Goal: Task Accomplishment & Management: Use online tool/utility

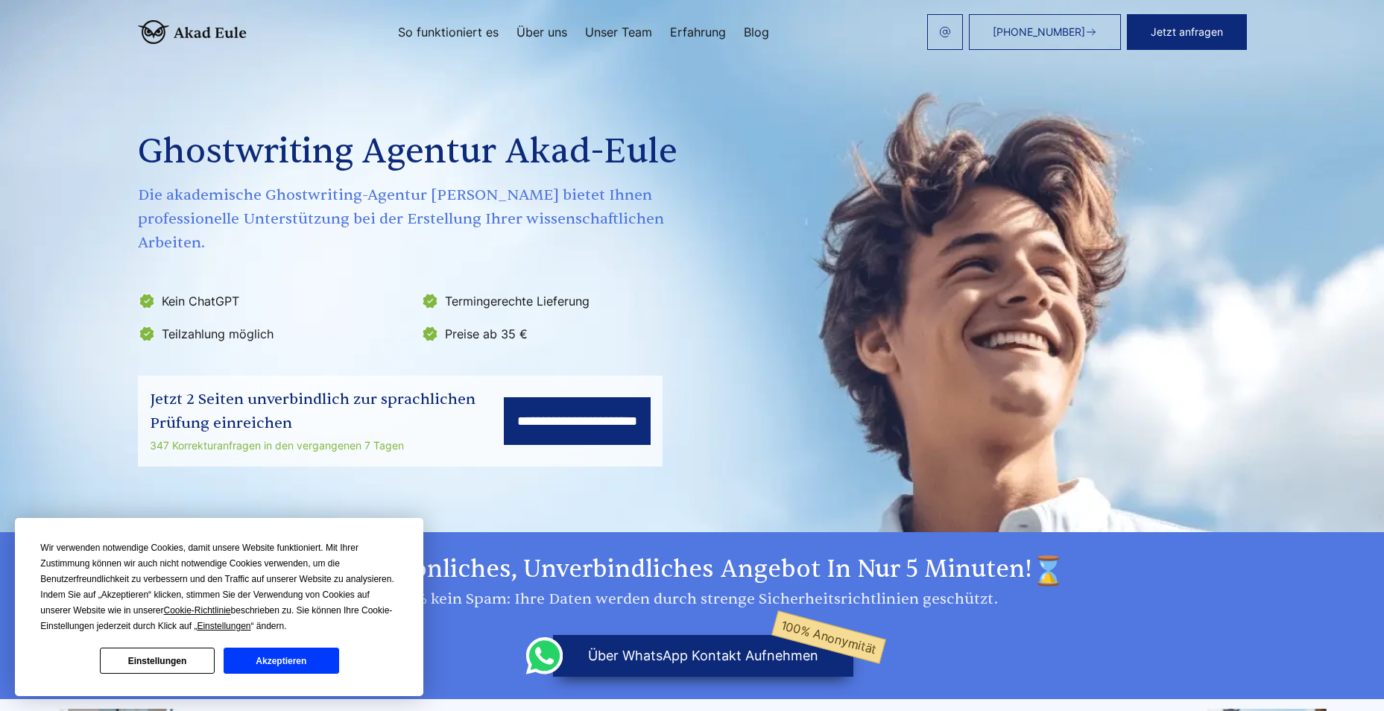
click at [571, 423] on div "**********" at bounding box center [400, 421] width 525 height 91
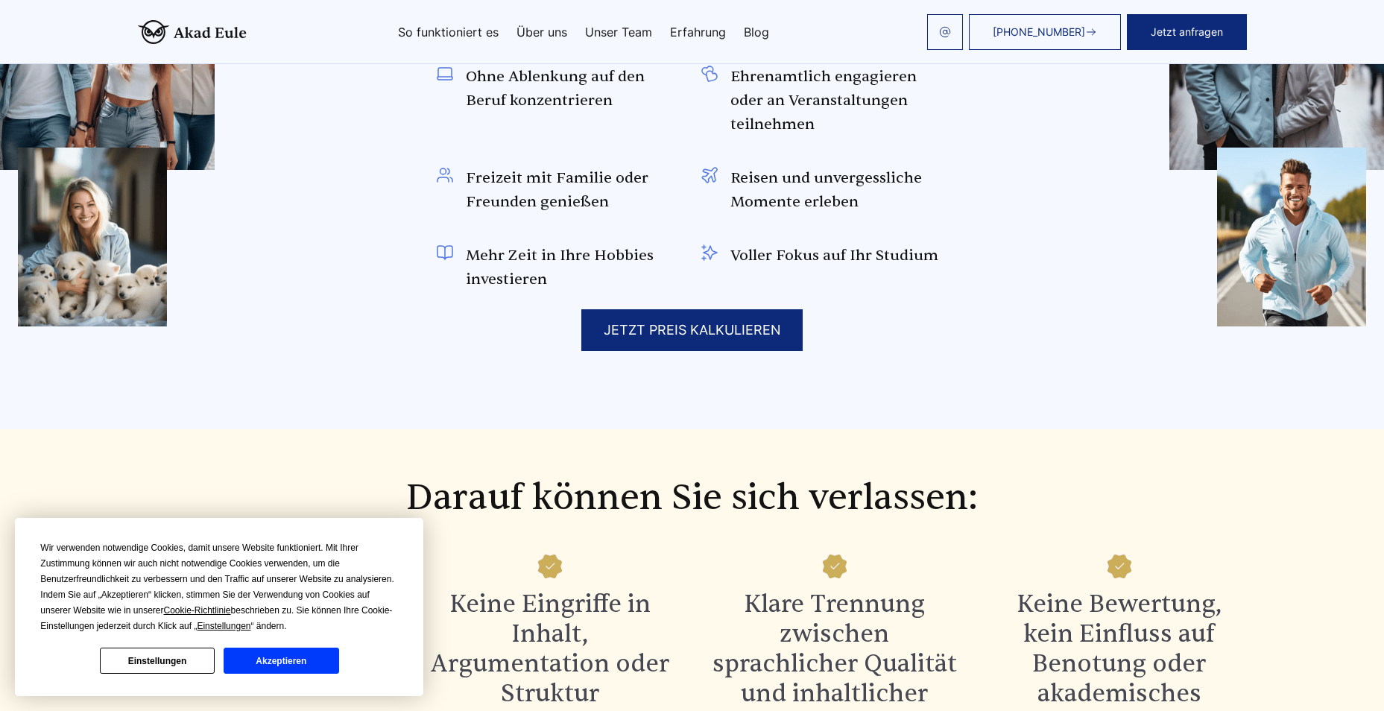
scroll to position [1118, 0]
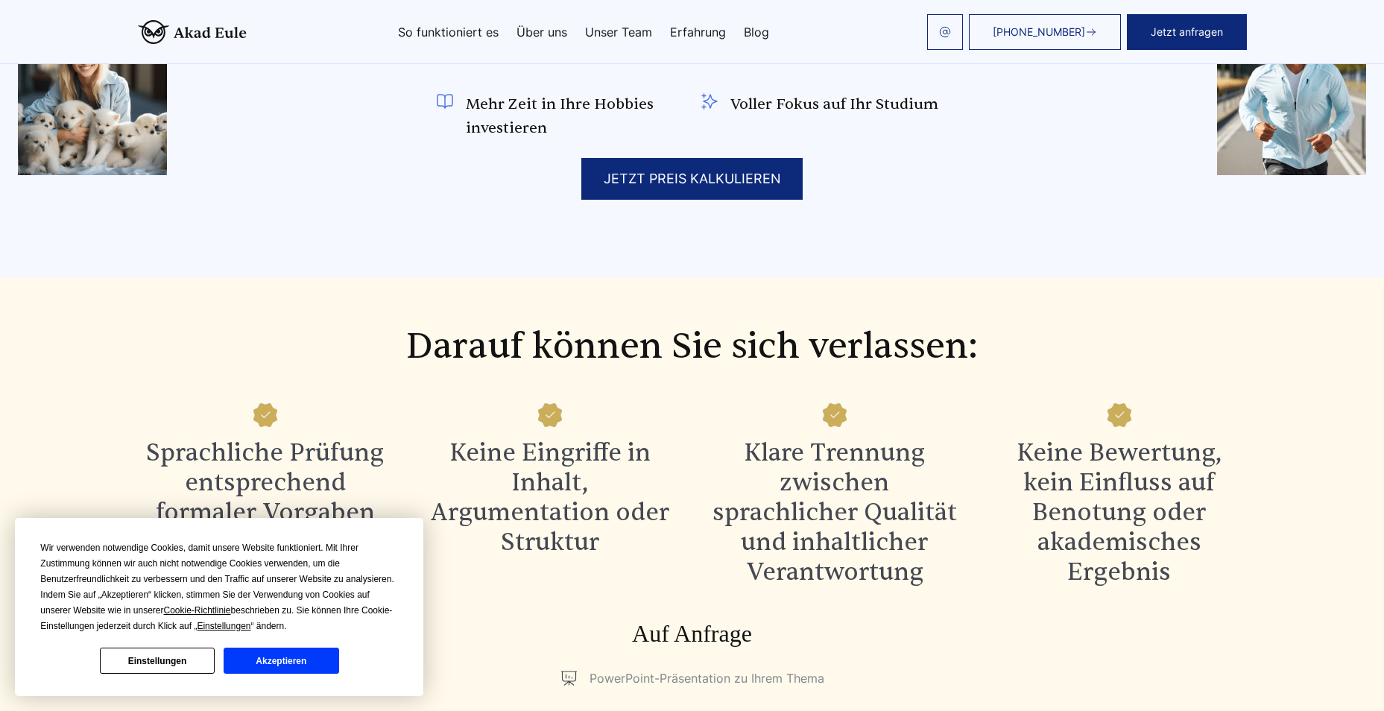
click at [756, 158] on div "JETZT PREIS KALKULIEREN" at bounding box center [691, 179] width 221 height 42
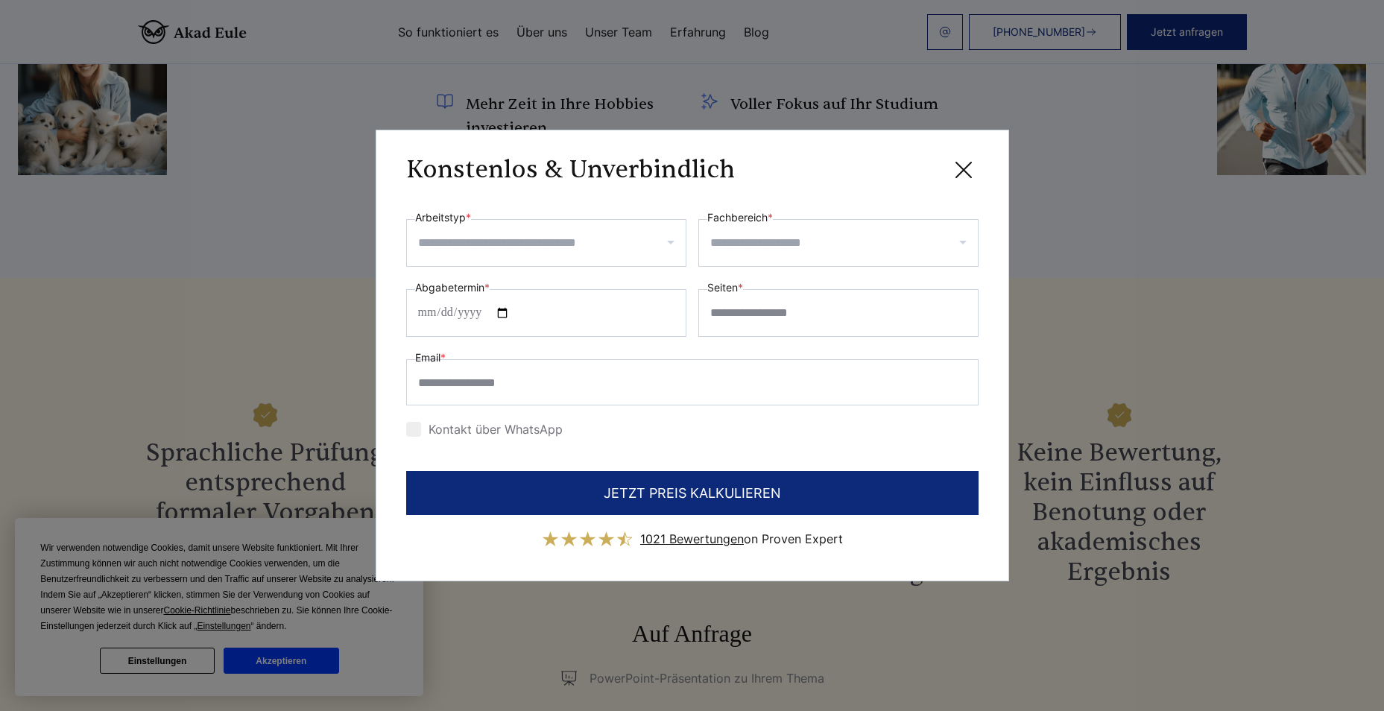
scroll to position [0, 0]
click at [585, 248] on input "Arbeitstyp *" at bounding box center [552, 243] width 268 height 24
click at [552, 282] on div "Dissertation / Doktorarbeit" at bounding box center [546, 273] width 279 height 42
select select "**"
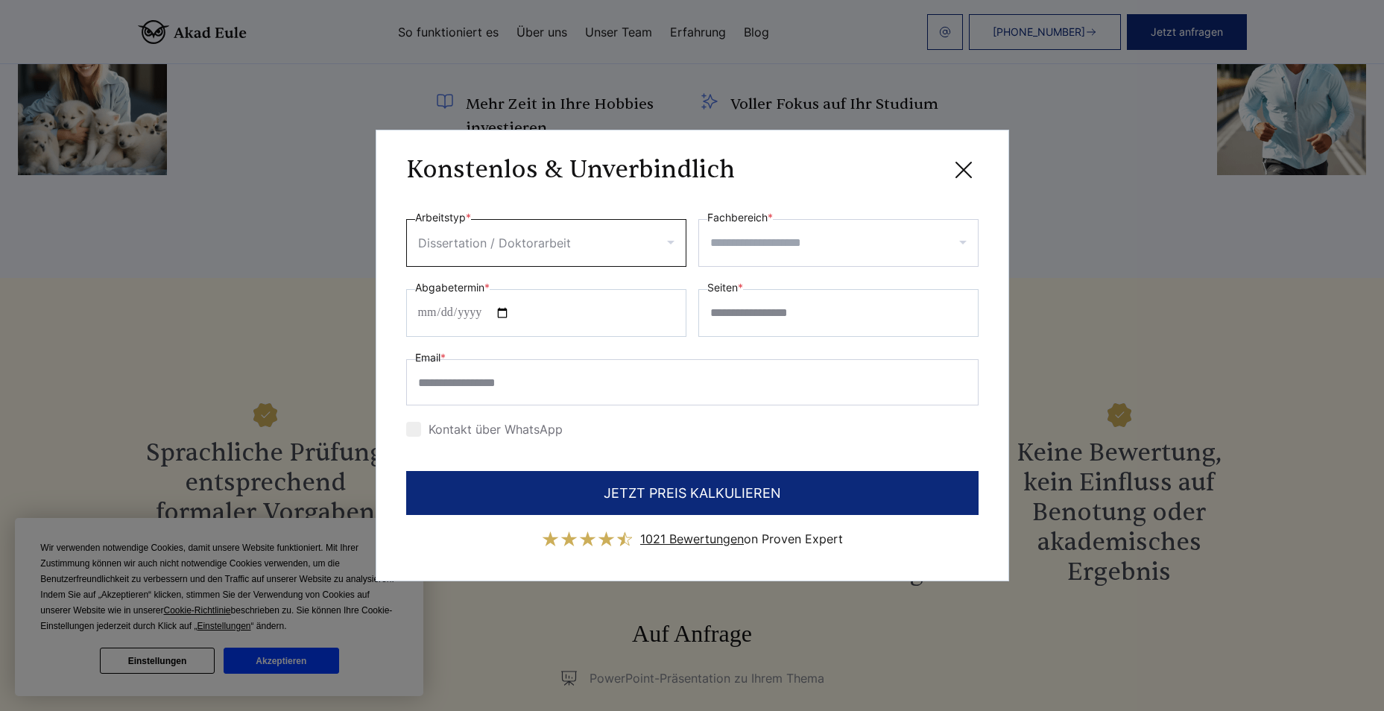
click at [826, 244] on input "Fachbereich *" at bounding box center [844, 243] width 268 height 24
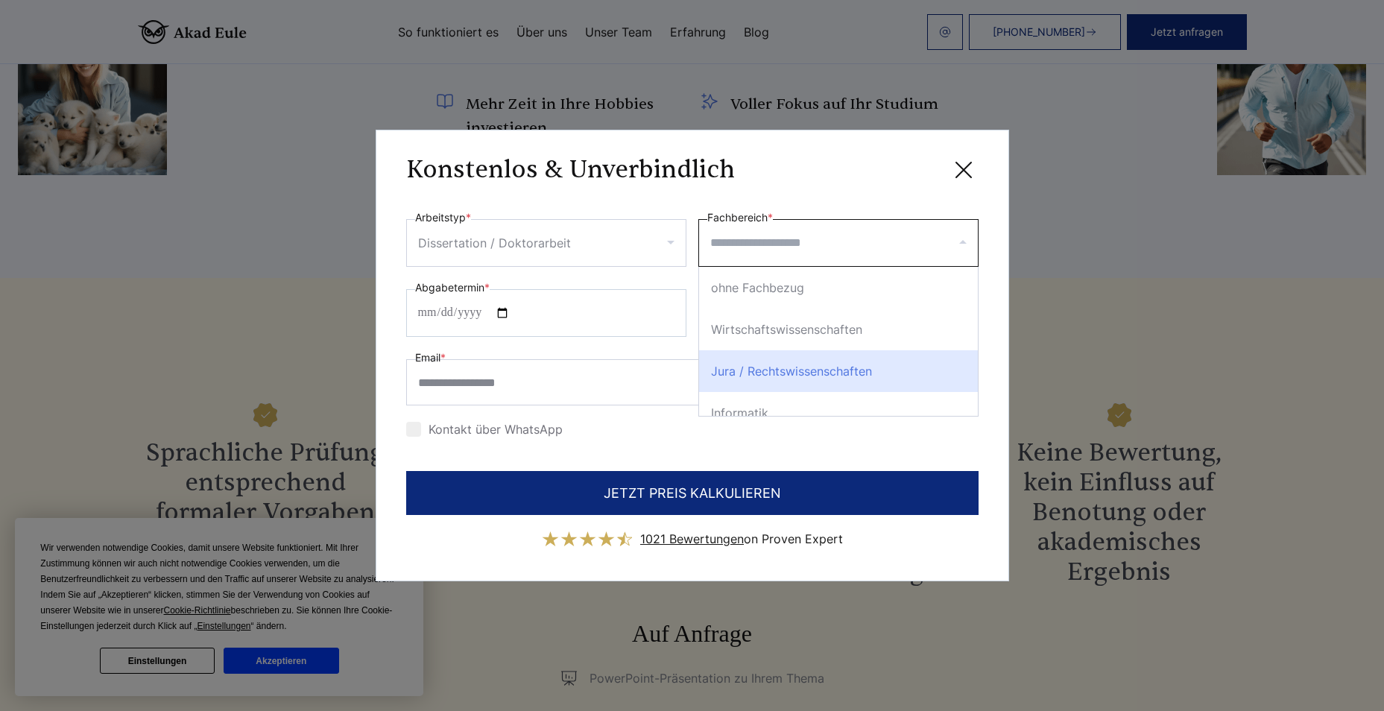
click at [841, 358] on div "Jura / Rechtswissenschaften" at bounding box center [838, 371] width 279 height 42
select select "*"
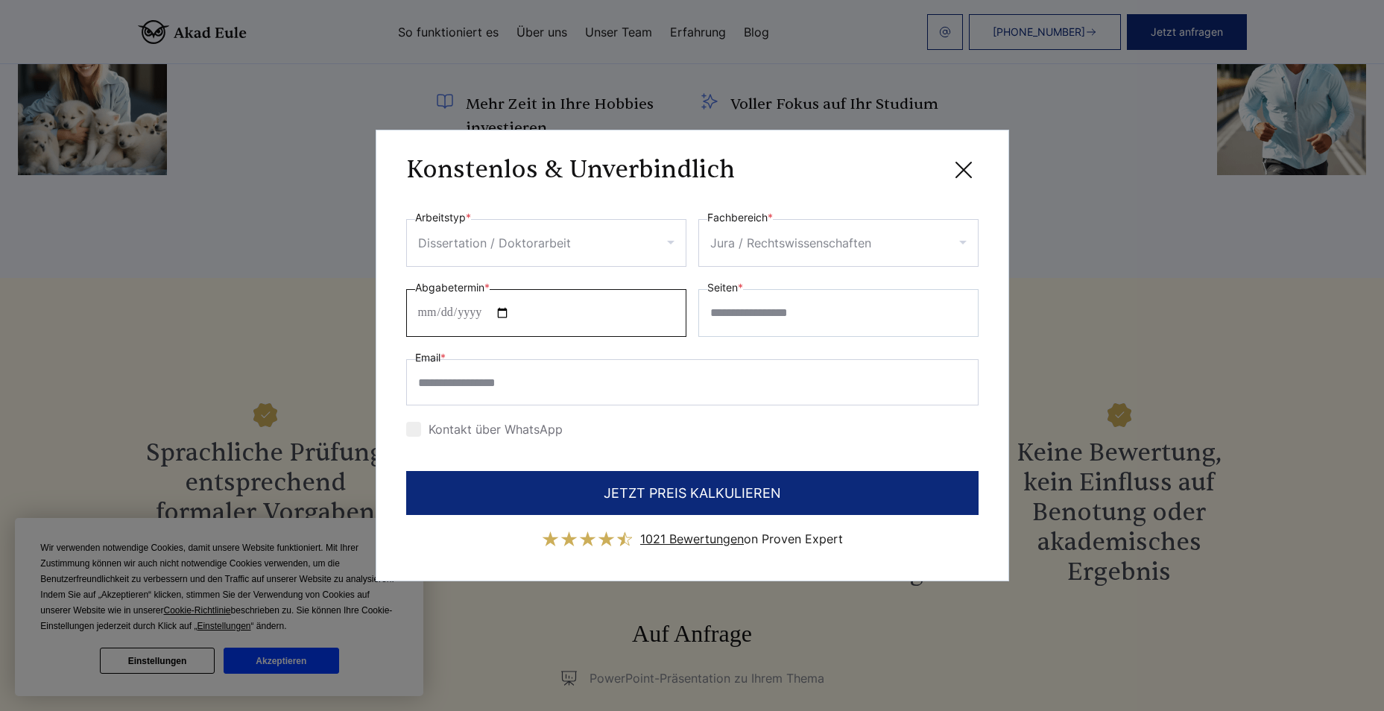
click at [531, 308] on input "Abgabetermin *" at bounding box center [546, 313] width 280 height 48
click at [971, 175] on icon at bounding box center [964, 170] width 30 height 30
